Goal: Information Seeking & Learning: Find specific page/section

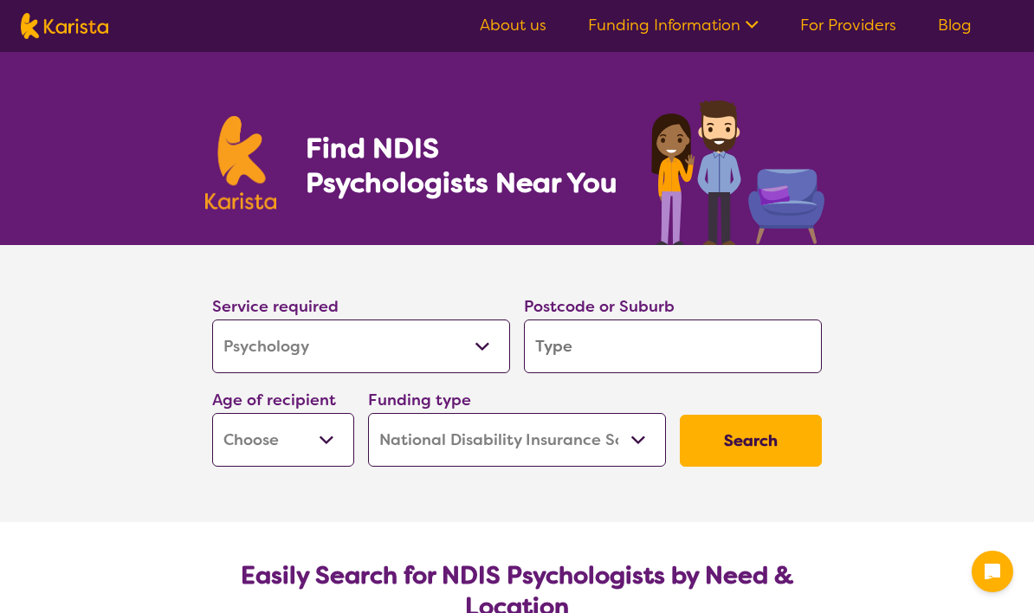
select select "Psychology"
select select "NDIS"
select select "Psychology"
select select "NDIS"
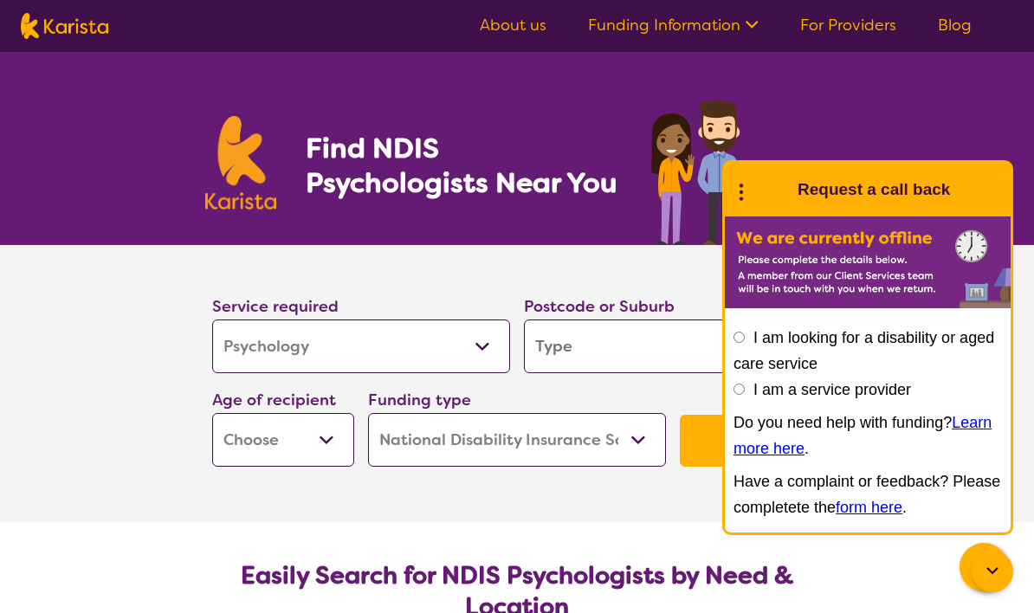
click at [937, 92] on div "Find NDIS Psychologists Near You" at bounding box center [517, 148] width 1034 height 193
click at [745, 388] on input "I am a service provider" at bounding box center [739, 389] width 11 height 11
radio input "true"
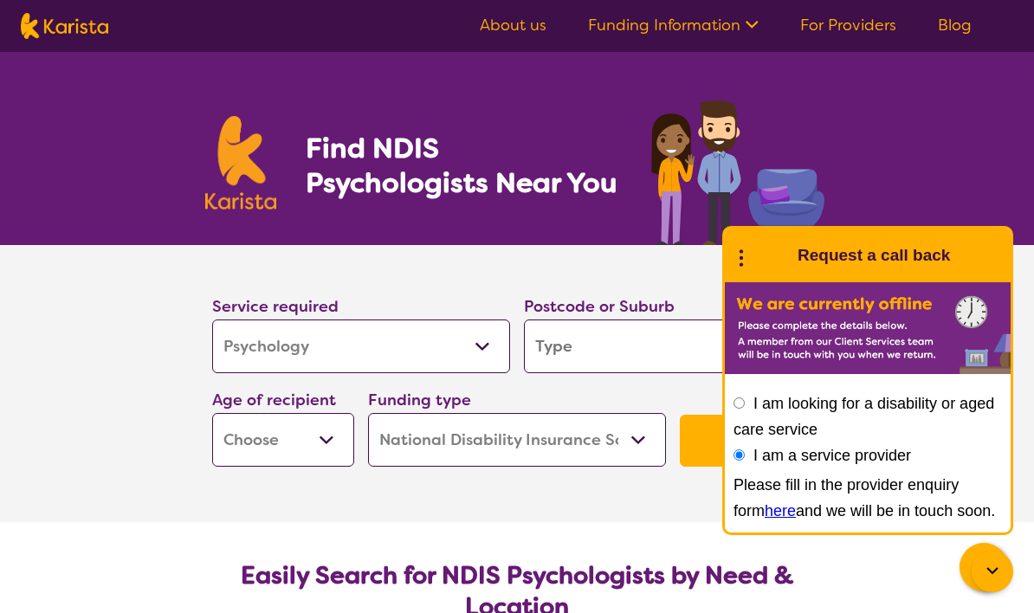
click at [638, 506] on section "Service required Allied Health Assistant Assessment ([MEDICAL_DATA] or [MEDICAL…" at bounding box center [517, 383] width 693 height 277
click at [976, 159] on div "Find NDIS Psychologists Near You" at bounding box center [517, 148] width 1034 height 193
click at [674, 343] on input "search" at bounding box center [673, 347] width 298 height 54
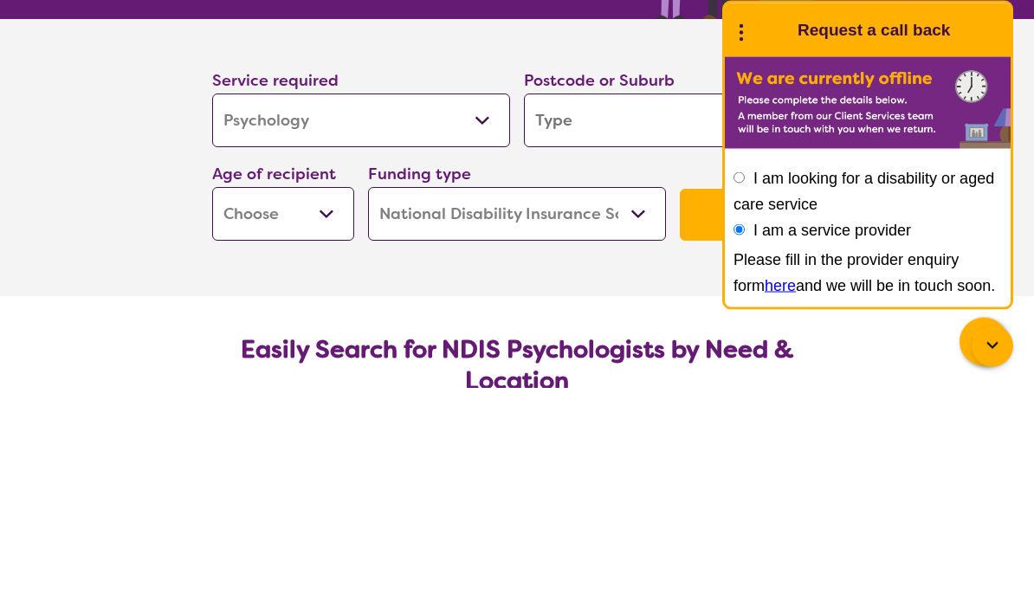
scroll to position [226, 0]
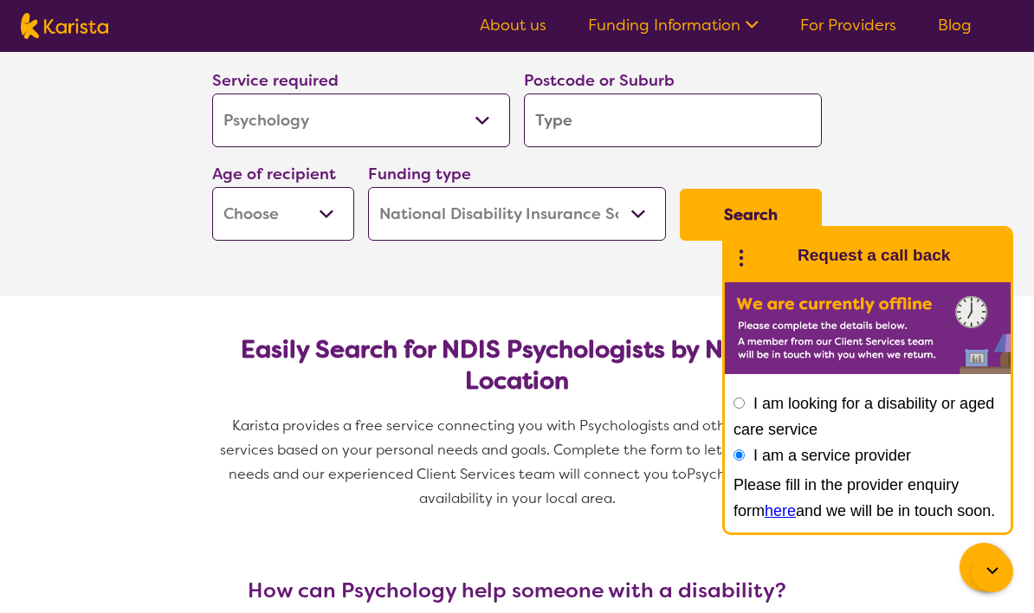
click at [627, 138] on input "search" at bounding box center [673, 121] width 298 height 54
type input "4"
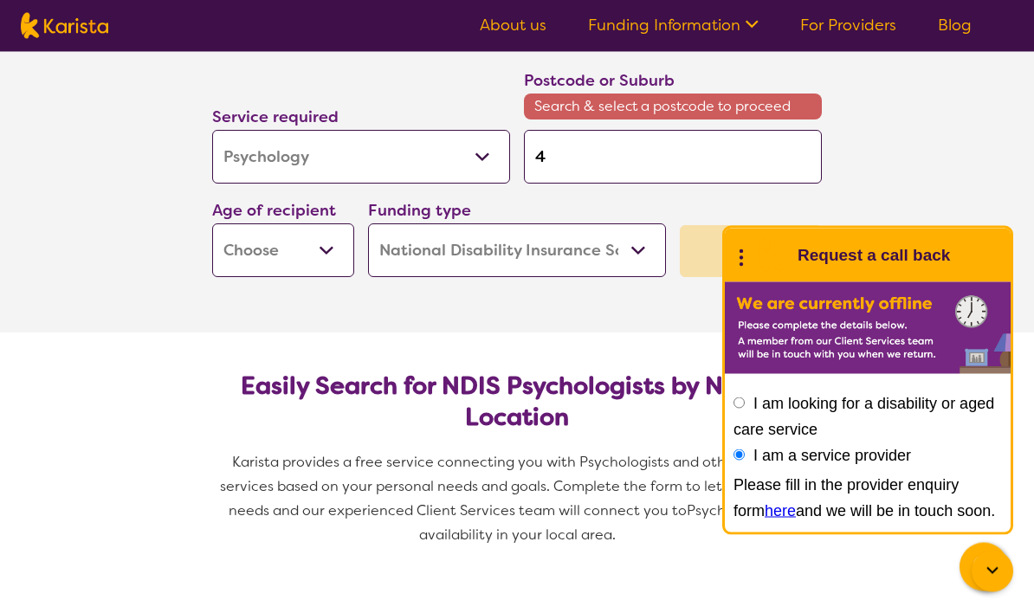
type input "45"
type input "457"
type input "4573"
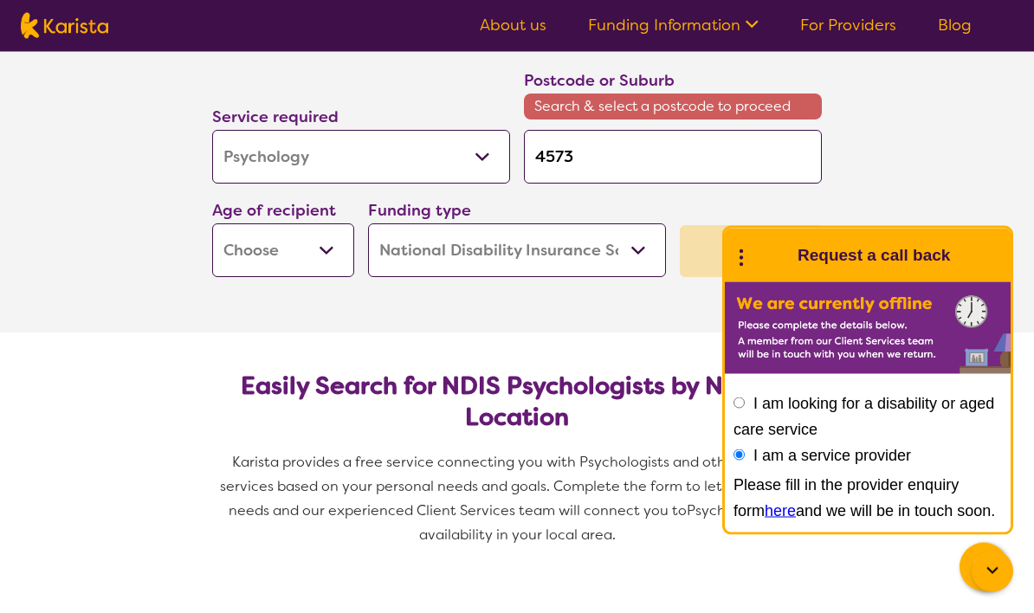
type input "4573"
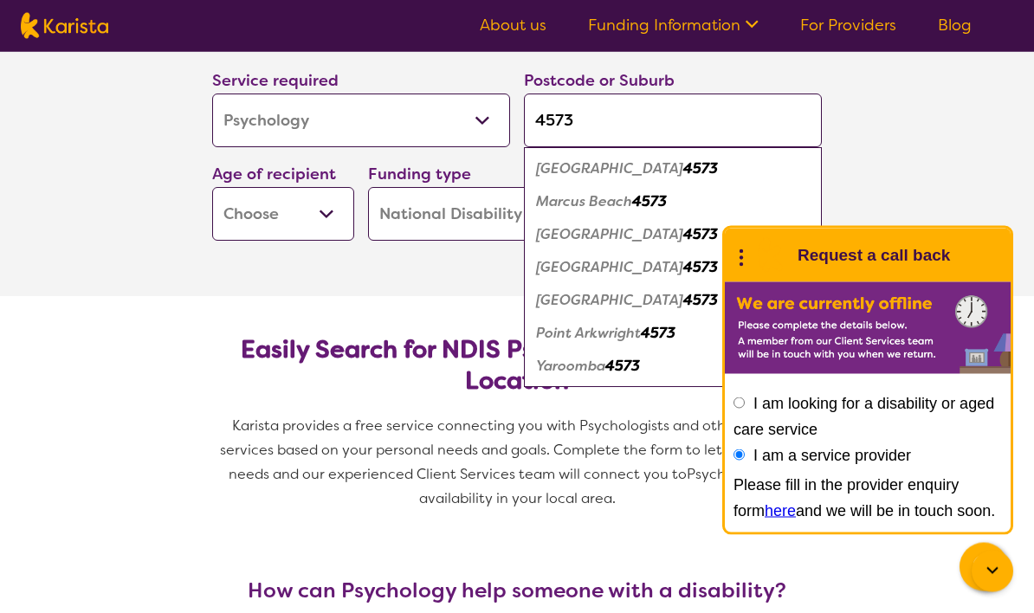
type input "4573"
click at [677, 168] on div "Coolum Beach 4573" at bounding box center [673, 169] width 281 height 33
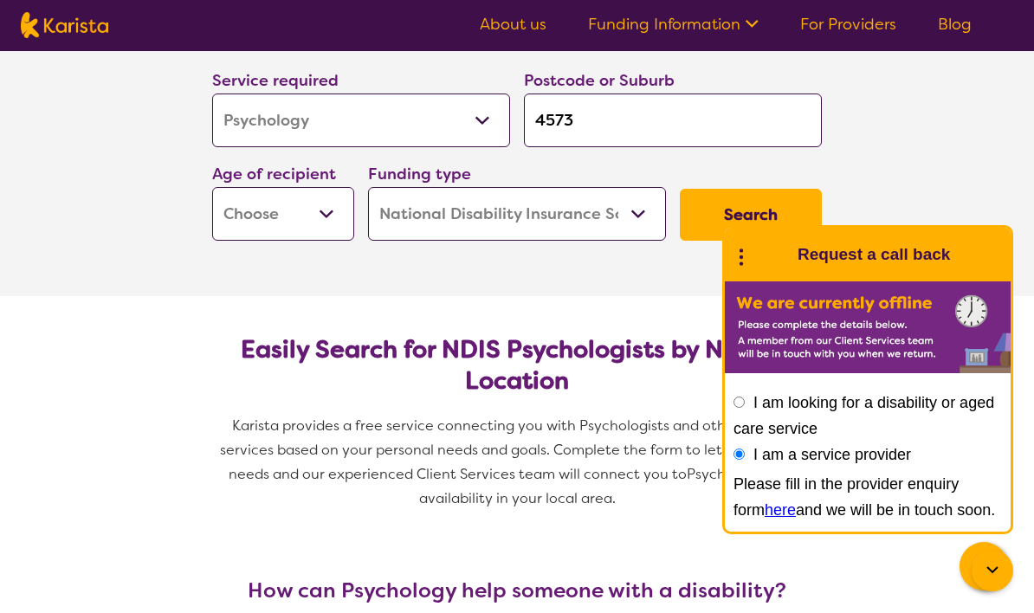
click at [797, 201] on button "Search" at bounding box center [751, 216] width 142 height 52
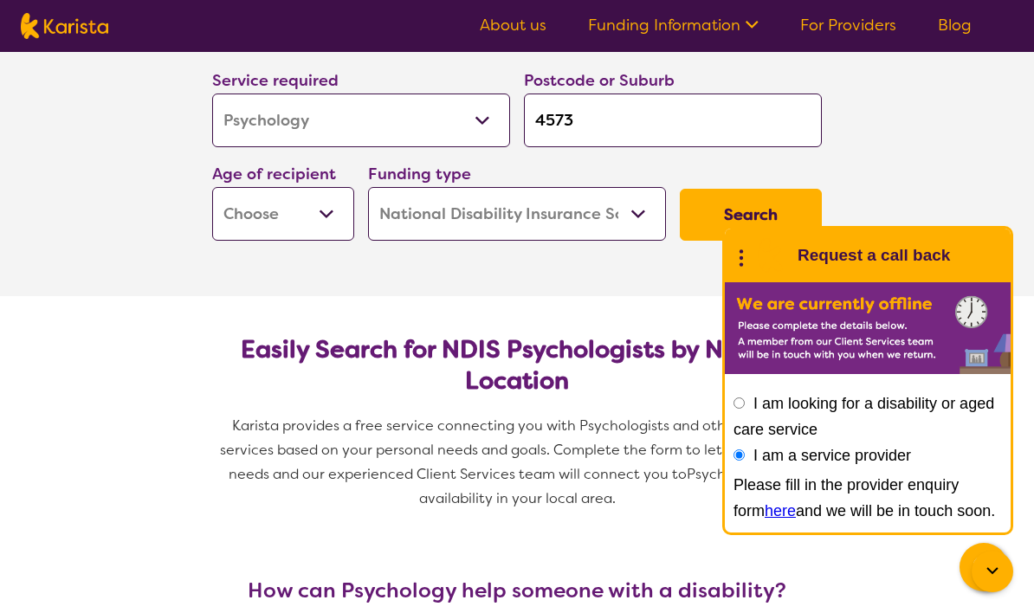
click at [335, 211] on select "Early Childhood - 0 to 9 Child - 10 to 11 Adolescent - 12 to 17 Adult - 18 to 6…" at bounding box center [283, 214] width 142 height 54
select select "AD"
click at [764, 195] on button "Search" at bounding box center [751, 215] width 142 height 52
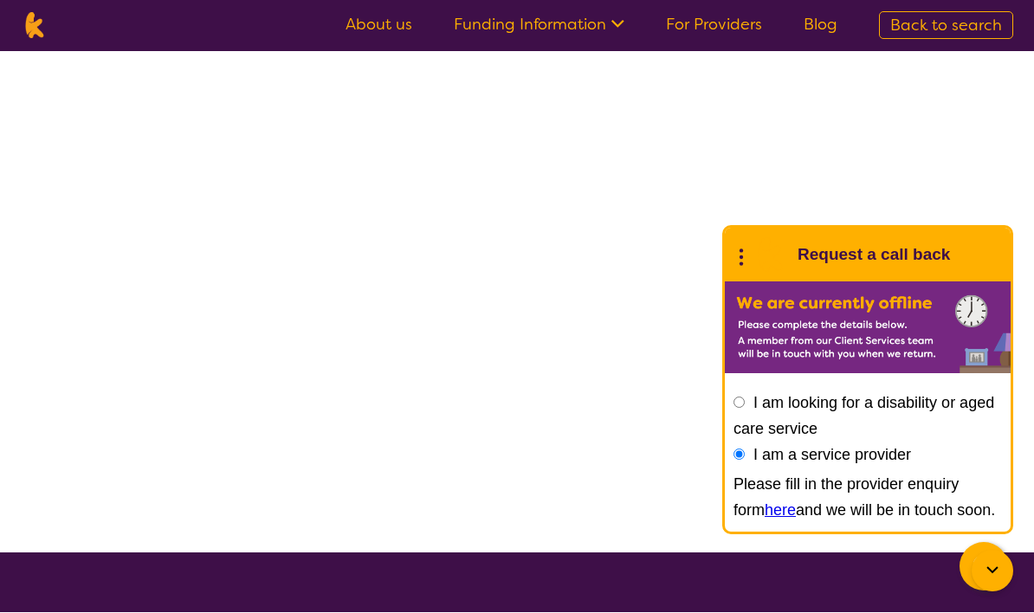
scroll to position [1, 0]
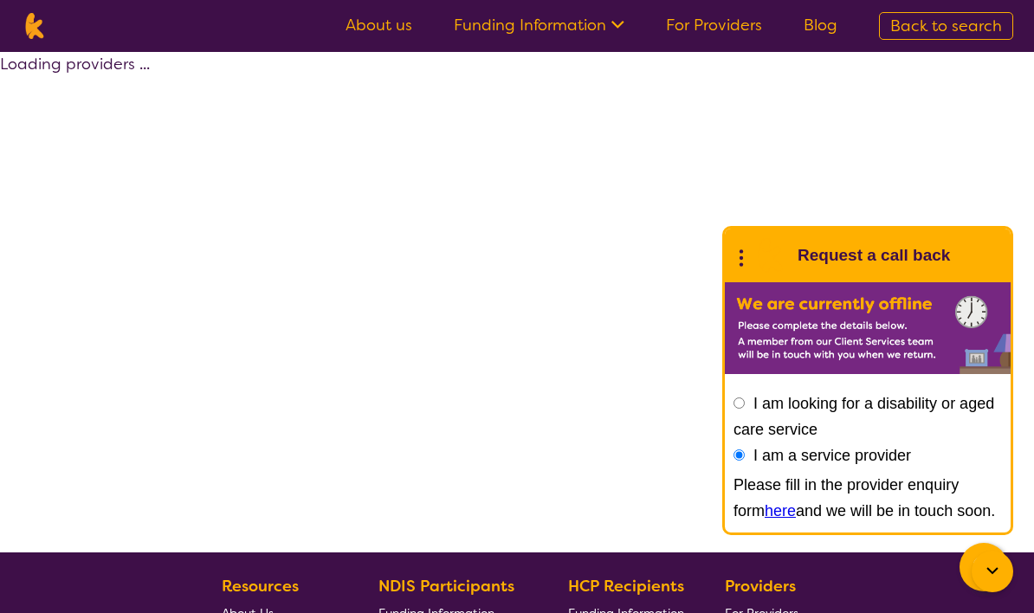
select select "by_score"
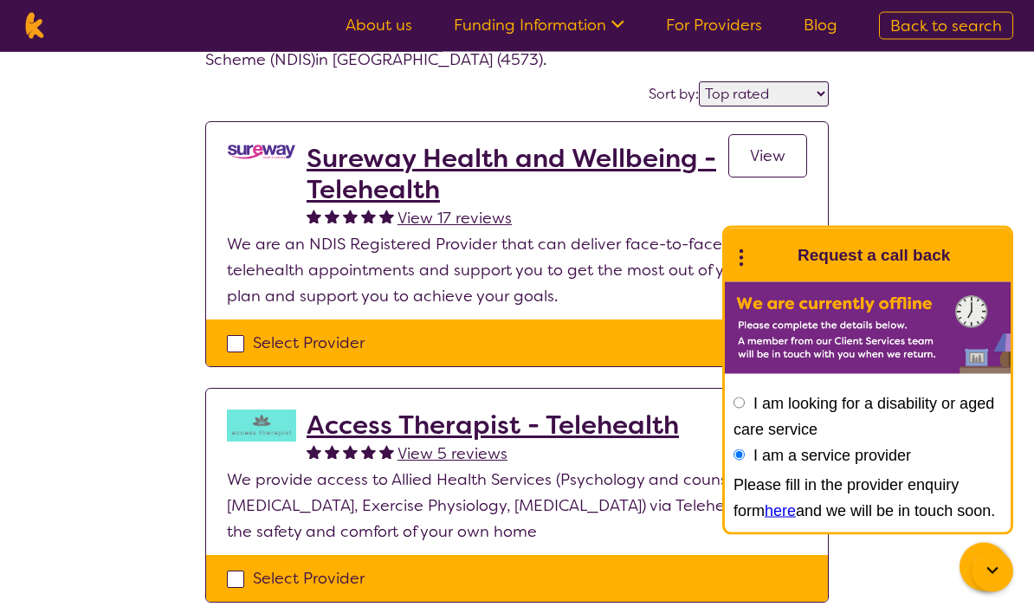
scroll to position [0, 0]
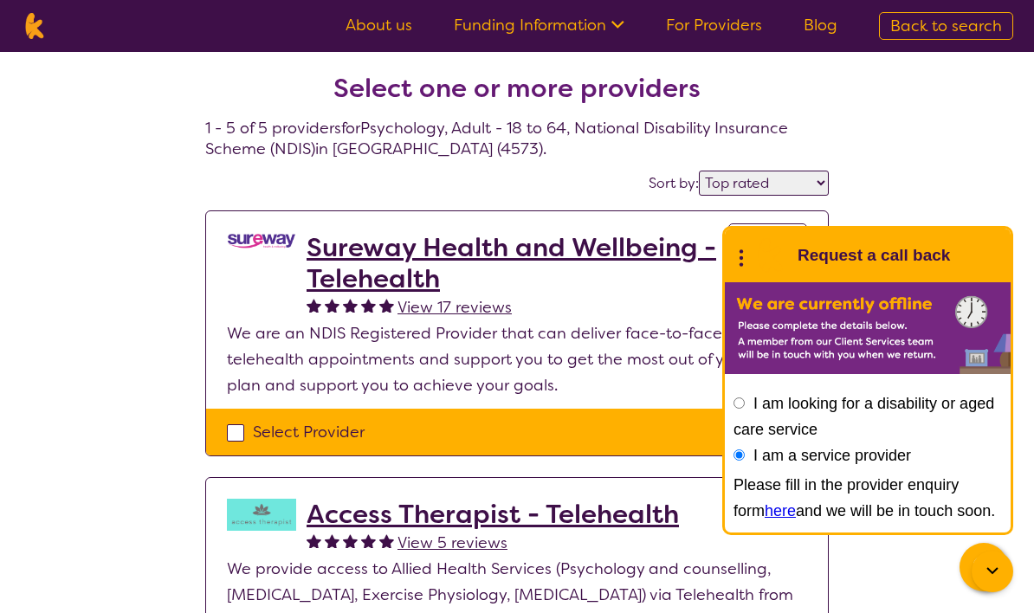
click at [736, 31] on link "For Providers" at bounding box center [714, 25] width 96 height 21
select select "Psychology"
select select "AD"
select select "NDIS"
select select "Psychology"
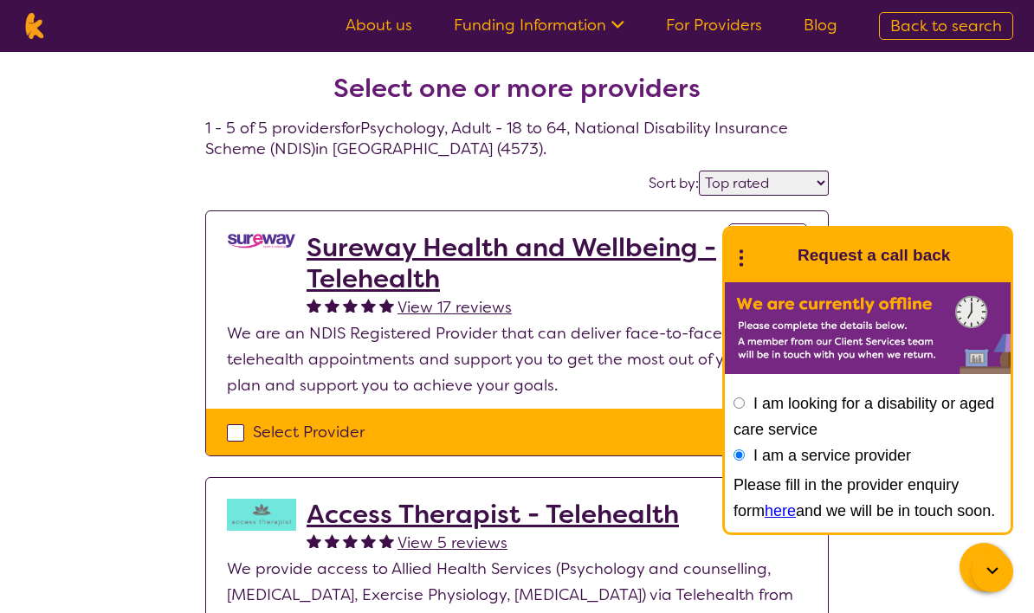
select select "AD"
select select "NDIS"
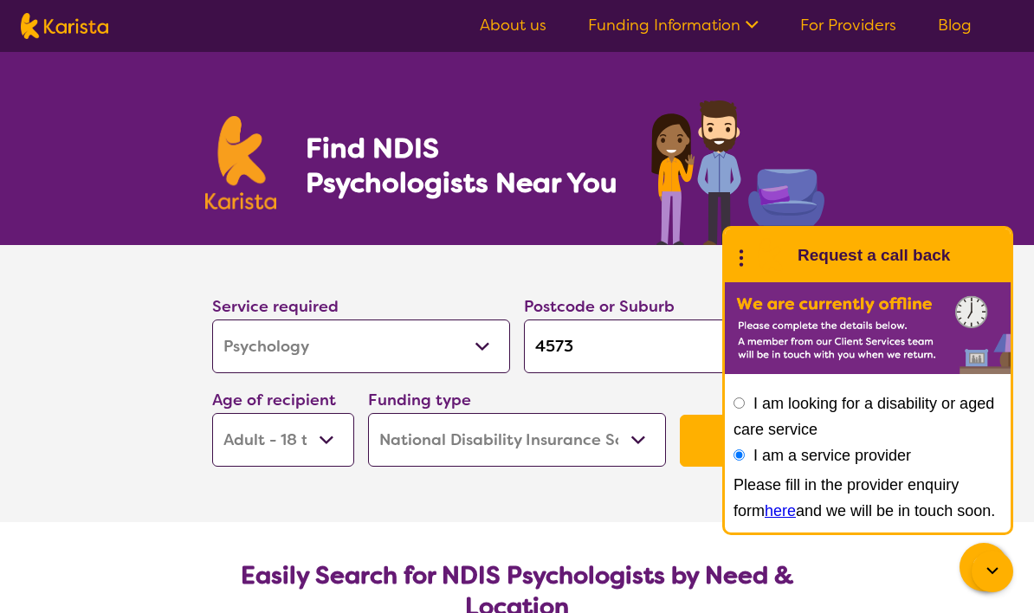
scroll to position [226, 0]
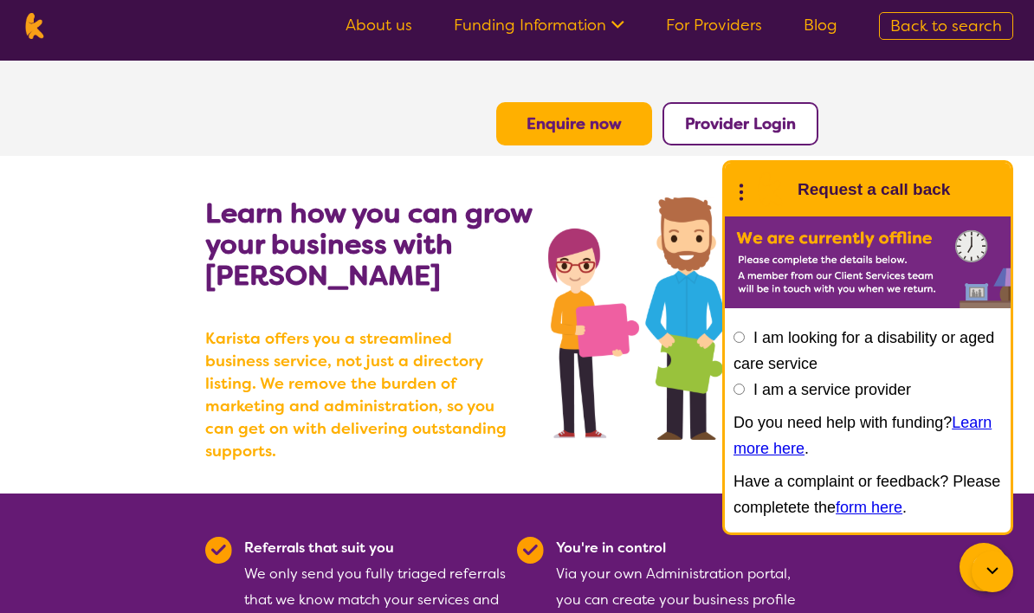
click at [788, 116] on b "Provider Login" at bounding box center [740, 123] width 111 height 21
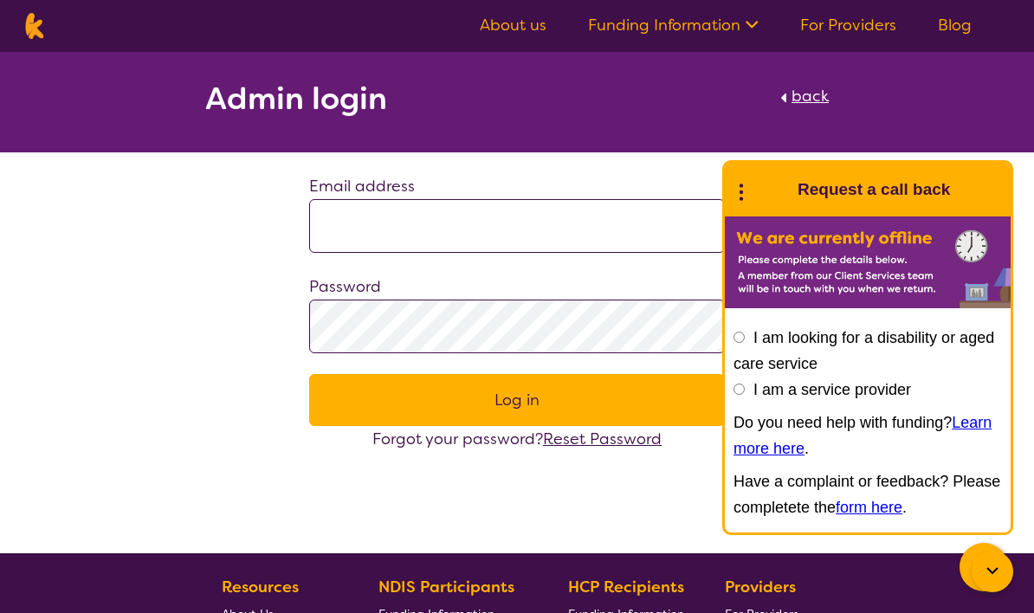
click at [713, 16] on link "Funding Information" at bounding box center [673, 25] width 171 height 21
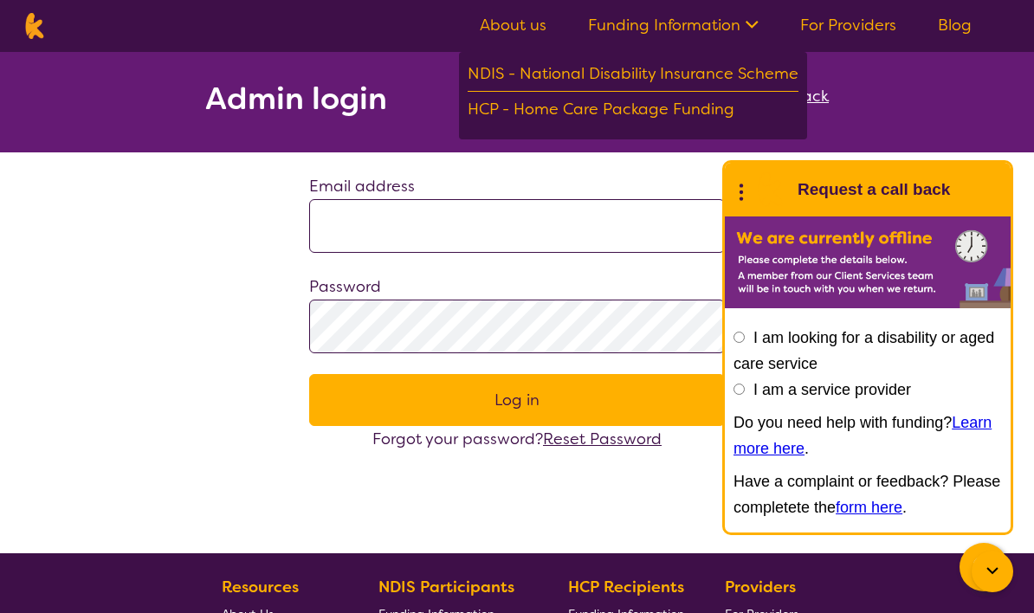
click at [887, 110] on section "Admin login back" at bounding box center [517, 102] width 1034 height 100
